Goal: Check status

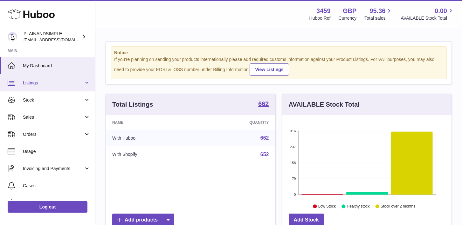
scroll to position [99, 169]
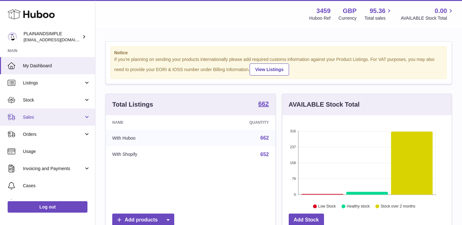
click at [88, 116] on link "Sales" at bounding box center [47, 117] width 95 height 17
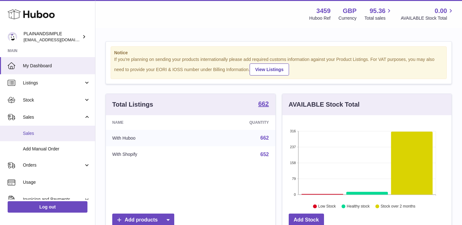
click at [70, 134] on span "Sales" at bounding box center [56, 134] width 67 height 6
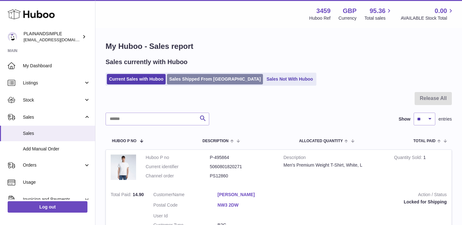
click at [215, 78] on link "Sales Shipped From [GEOGRAPHIC_DATA]" at bounding box center [215, 79] width 96 height 10
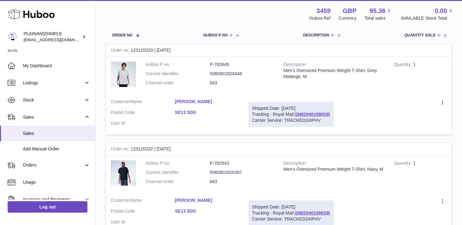
scroll to position [112, 0]
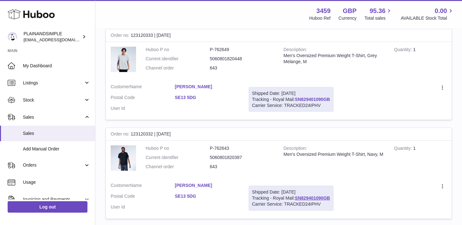
drag, startPoint x: 332, startPoint y: 99, endPoint x: 296, endPoint y: 99, distance: 36.2
click at [296, 99] on div "Shipped Date: [DATE] Tracking - Royal Mail: SN829401090GB Carrier Service: TRAC…" at bounding box center [290, 99] width 85 height 25
copy link "SN829401090GB"
